Goal: Task Accomplishment & Management: Manage account settings

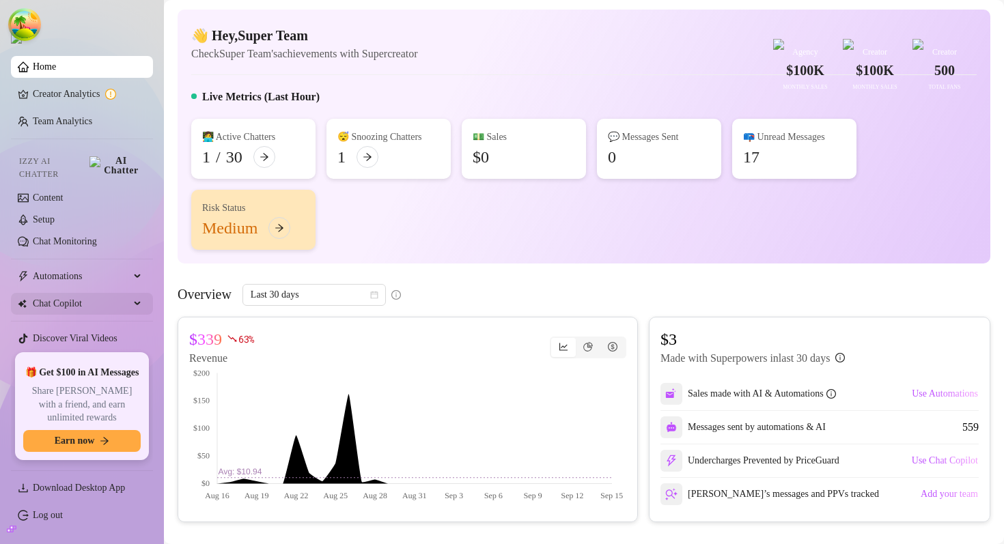
scroll to position [27, 0]
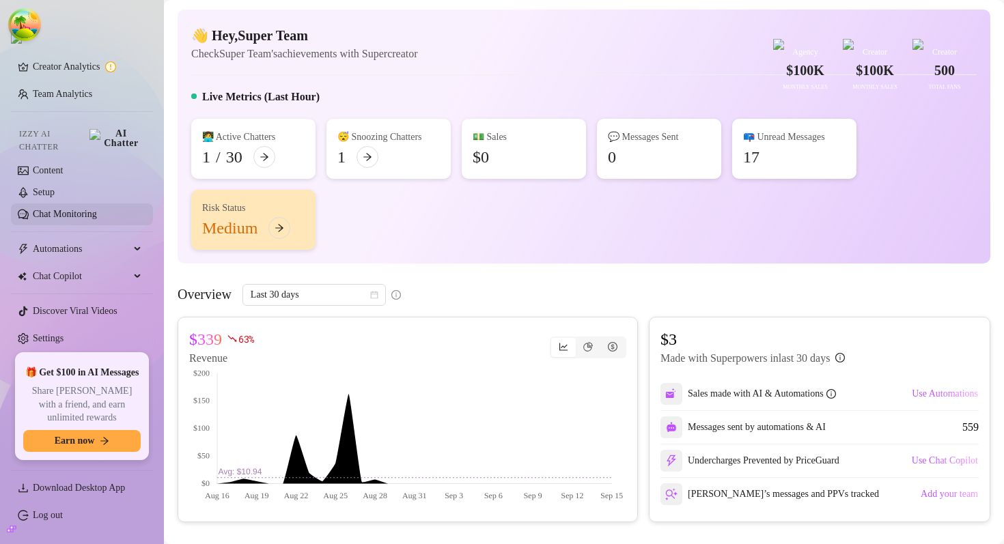
click at [76, 210] on link "Chat Monitoring" at bounding box center [65, 214] width 64 height 10
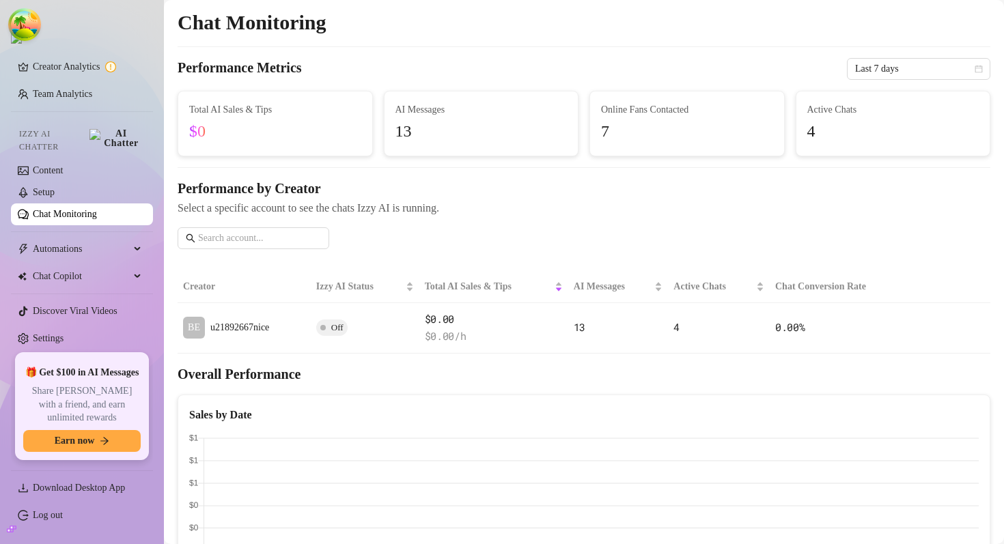
click at [197, 210] on span "Select a specific account to see the chats Izzy AI is running." at bounding box center [584, 207] width 813 height 17
drag, startPoint x: 197, startPoint y: 210, endPoint x: 490, endPoint y: 210, distance: 293.1
click at [490, 210] on span "Select a specific account to see the chats Izzy AI is running." at bounding box center [584, 207] width 813 height 17
copy span "Select a specific account to see the chats Izzy AI is running."
click at [488, 195] on h4 "Performance by Creator" at bounding box center [584, 188] width 813 height 19
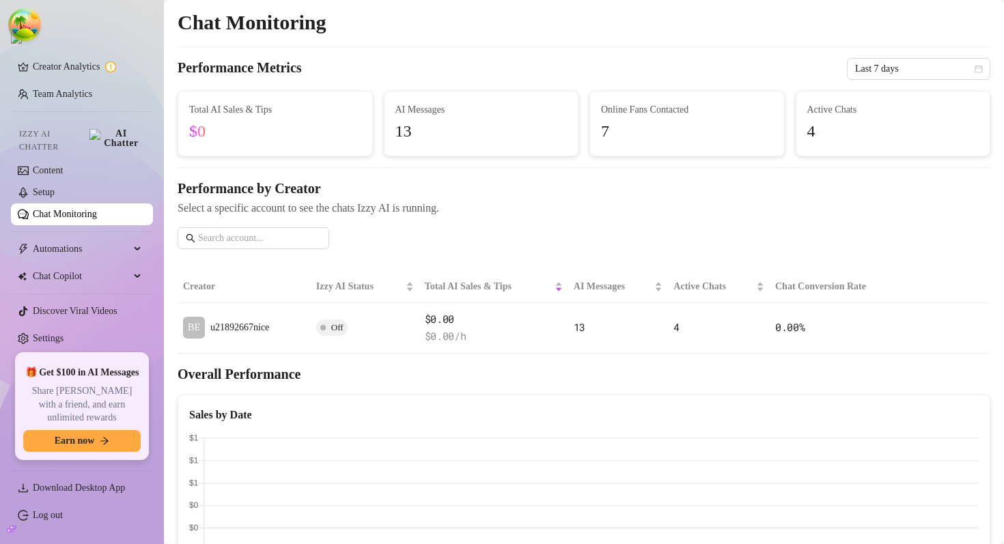
click at [488, 195] on h4 "Performance by Creator" at bounding box center [584, 188] width 813 height 19
click at [286, 68] on h4 "Performance Metrics" at bounding box center [240, 69] width 124 height 22
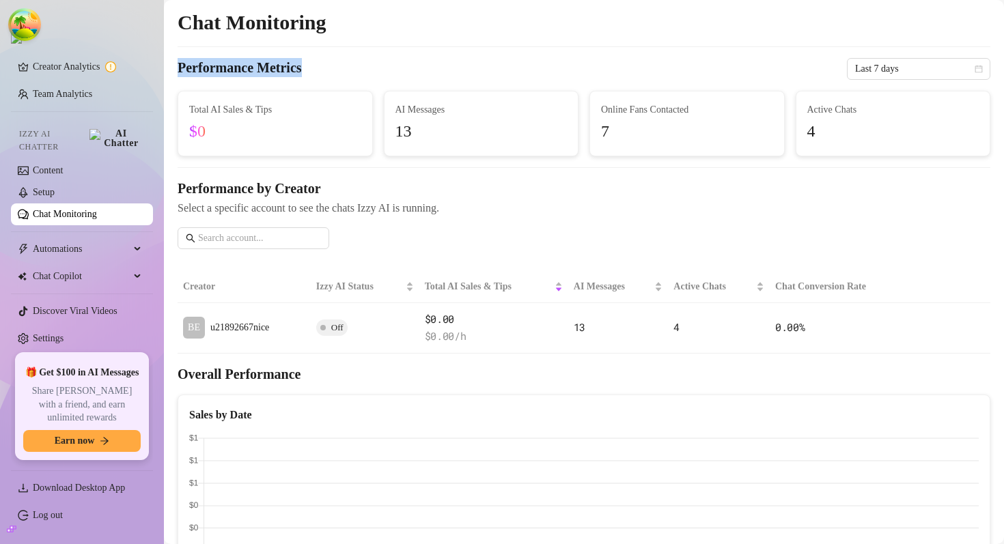
click at [286, 68] on h4 "Performance Metrics" at bounding box center [240, 69] width 124 height 22
click at [615, 209] on span "Select a specific account to see the chats Izzy AI is running." at bounding box center [584, 207] width 813 height 17
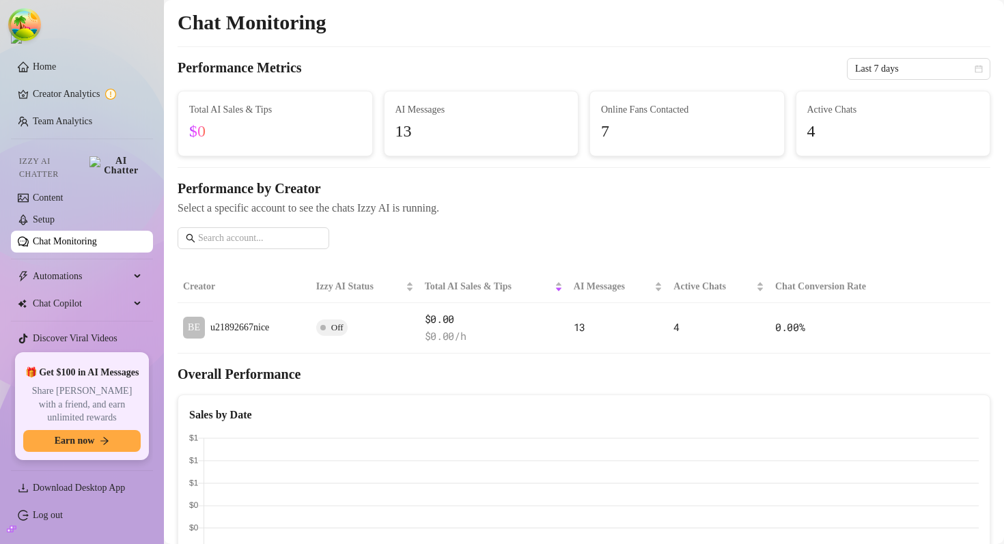
scroll to position [27, 0]
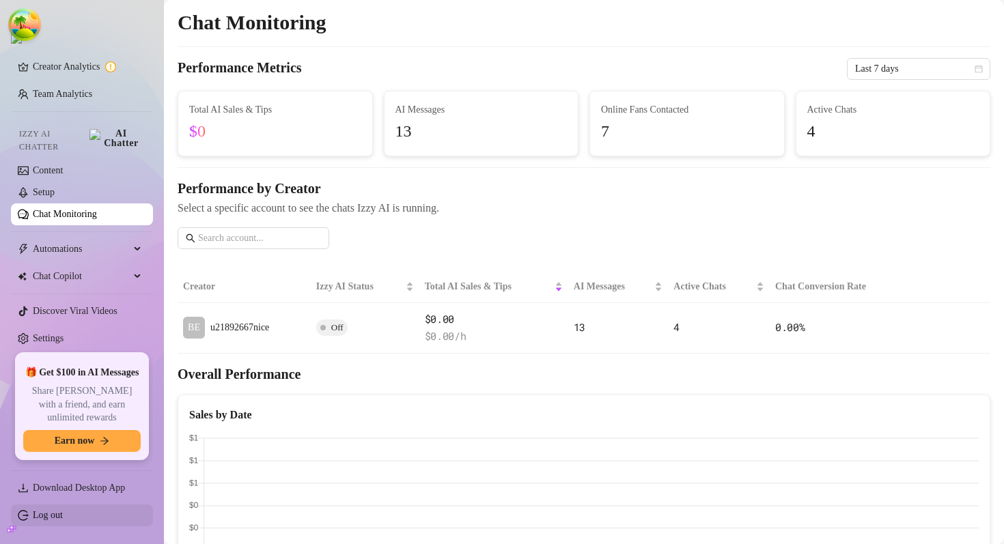
click at [37, 518] on link "Log out" at bounding box center [48, 515] width 30 height 10
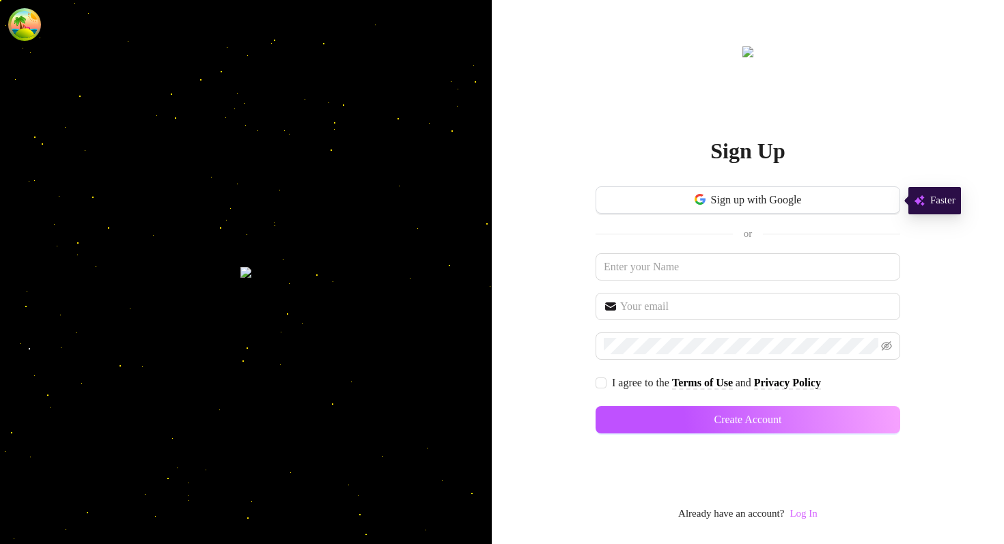
click at [802, 516] on link "Log In" at bounding box center [803, 513] width 27 height 11
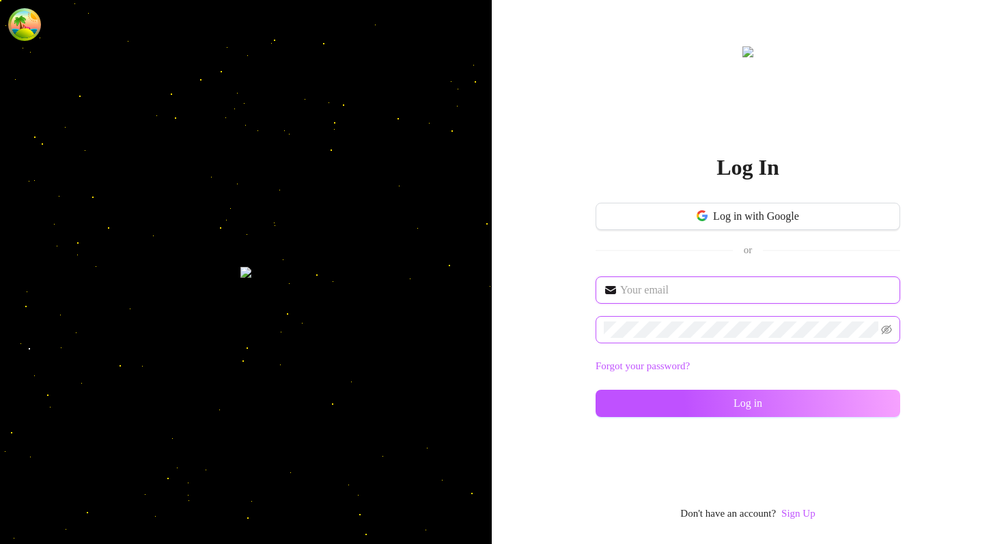
type input "[EMAIL_ADDRESS][DOMAIN_NAME]"
click at [653, 318] on span at bounding box center [748, 329] width 305 height 27
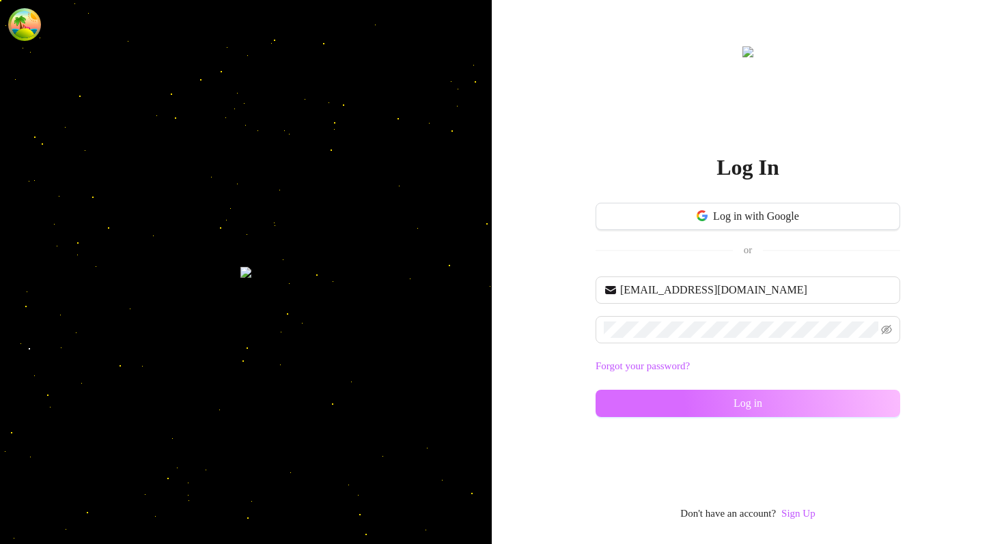
click at [646, 392] on button "Log in" at bounding box center [748, 403] width 305 height 27
